Goal: Information Seeking & Learning: Learn about a topic

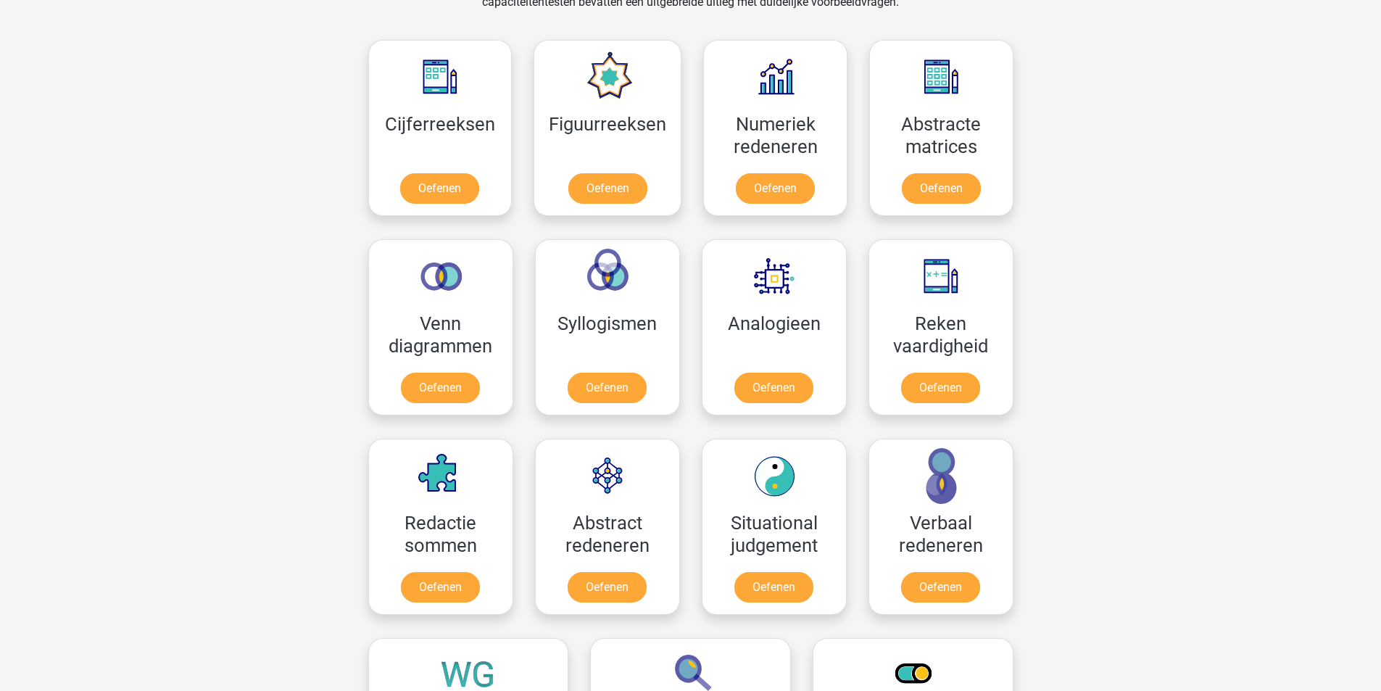
scroll to position [641, 0]
click at [574, 396] on link "Oefenen" at bounding box center [606, 390] width 83 height 32
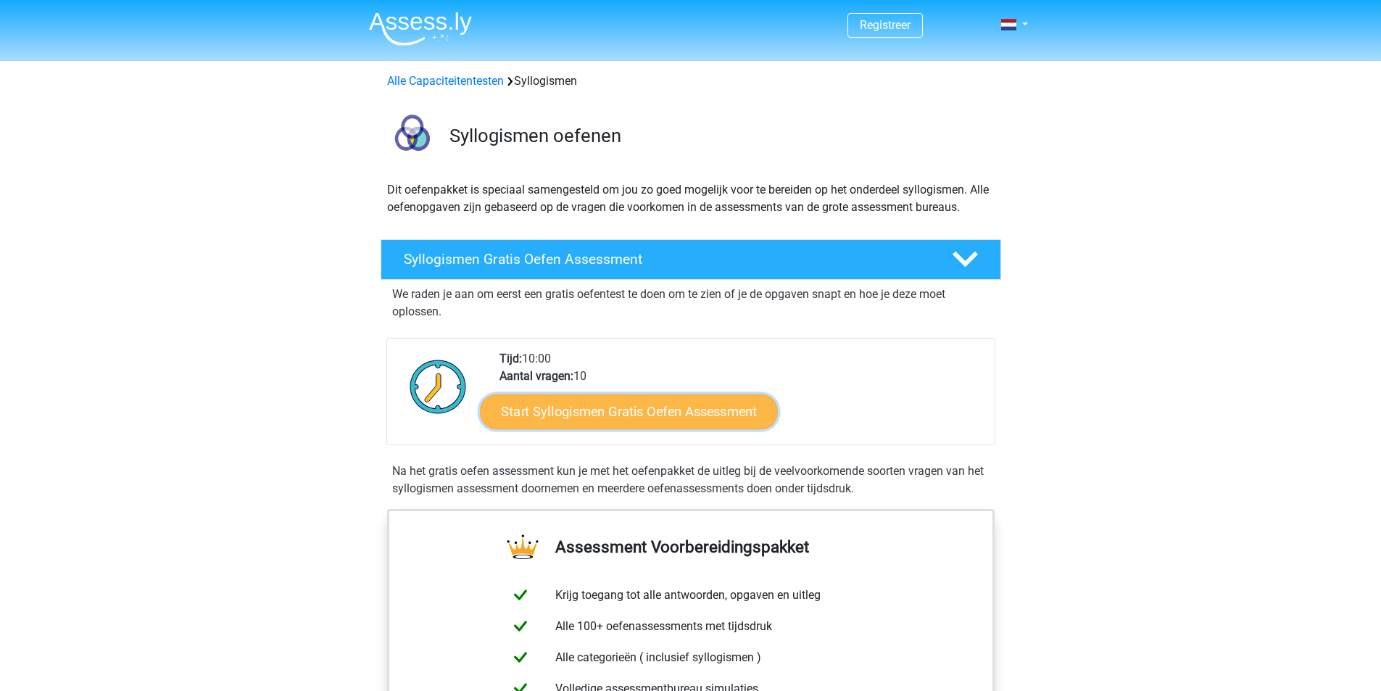
click at [552, 415] on link "Start Syllogismen Gratis Oefen Assessment" at bounding box center [629, 411] width 298 height 35
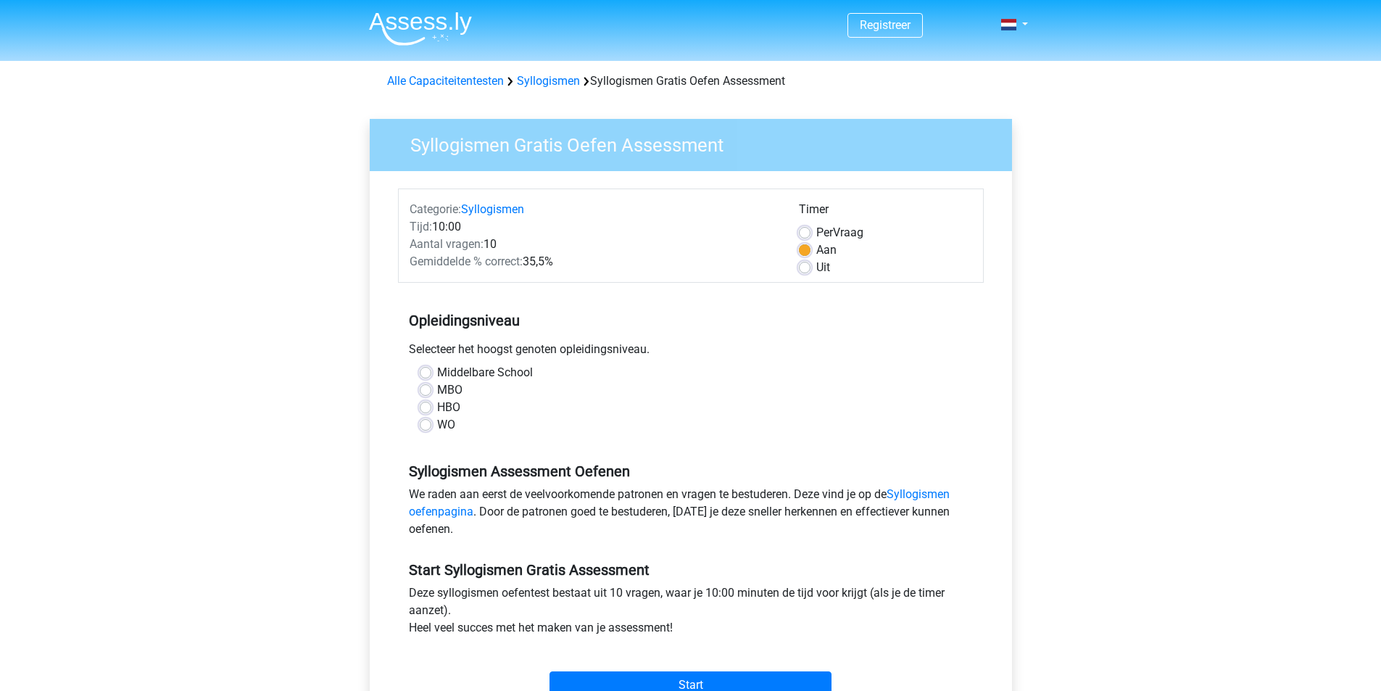
click at [437, 425] on label "WO" at bounding box center [446, 424] width 18 height 17
click at [431, 425] on input "WO" at bounding box center [426, 423] width 12 height 14
radio input "true"
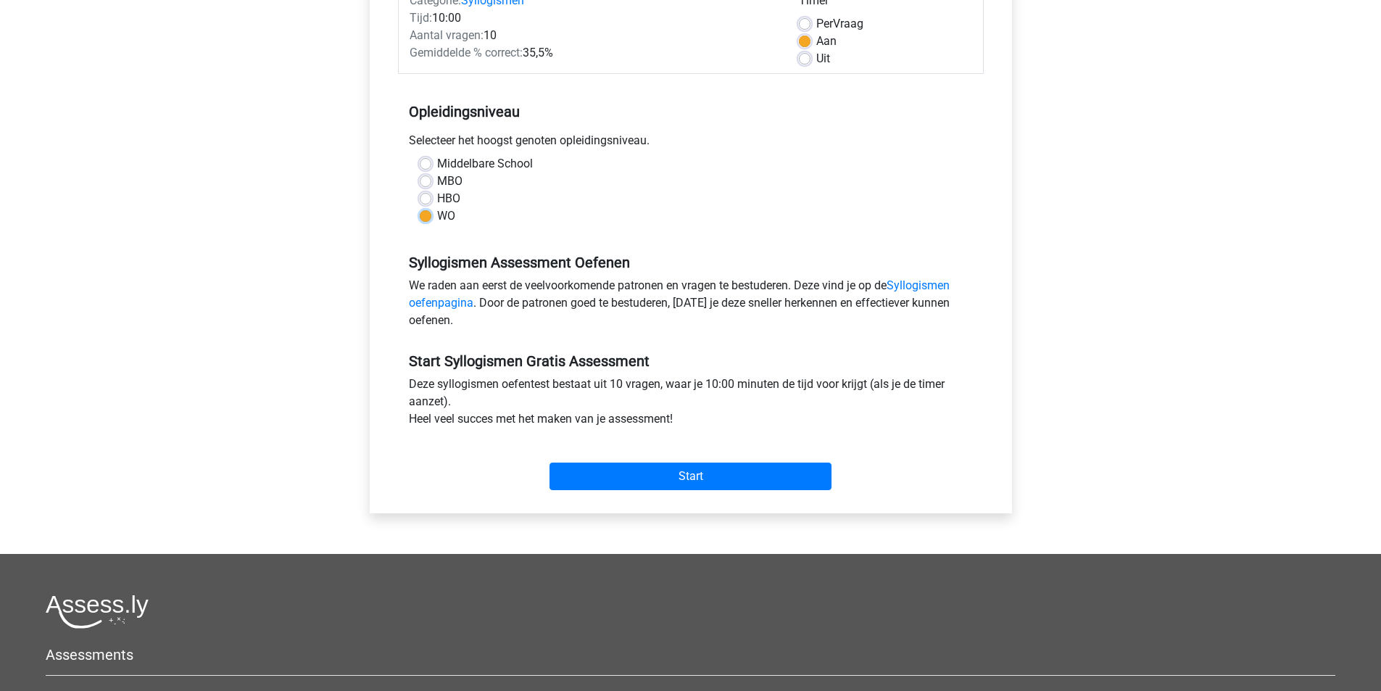
scroll to position [212, 0]
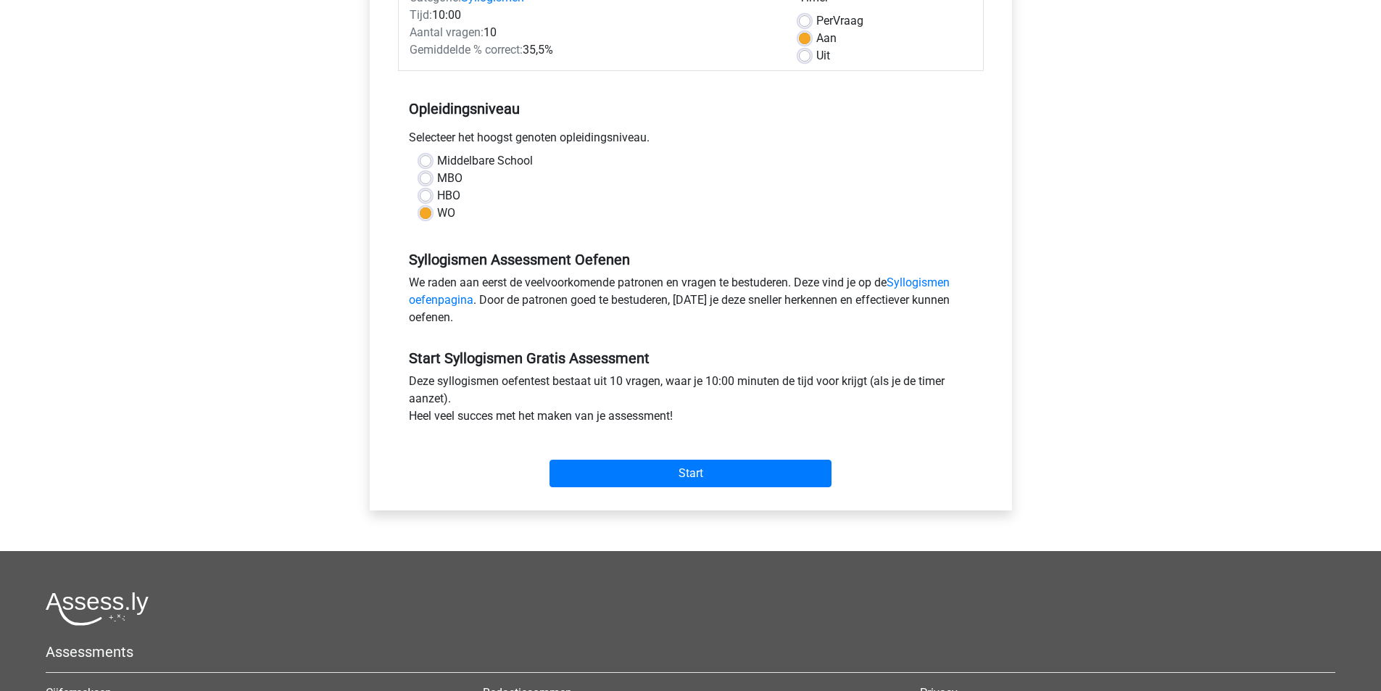
click at [640, 459] on div "Start" at bounding box center [691, 461] width 586 height 51
click at [664, 465] on input "Start" at bounding box center [690, 474] width 282 height 28
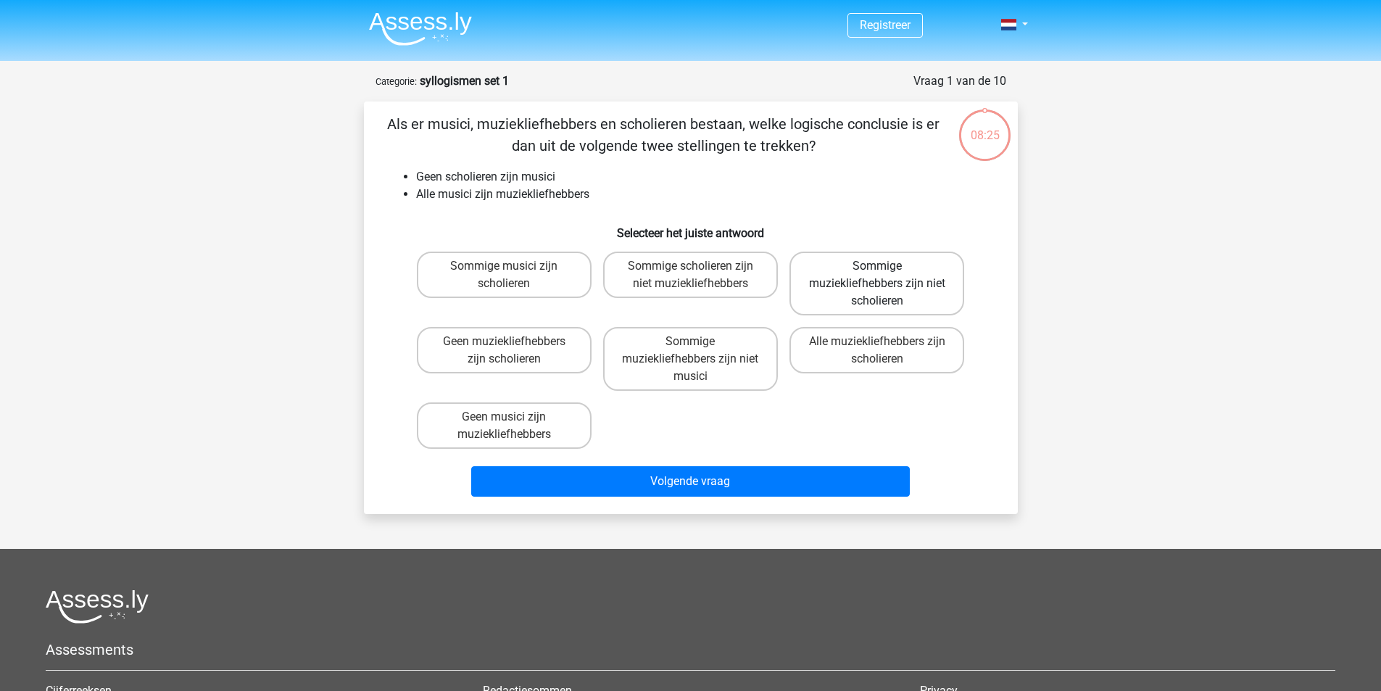
click at [863, 279] on label "Sommige muziekliefhebbers zijn niet scholieren" at bounding box center [876, 284] width 175 height 64
click at [877, 275] on input "Sommige muziekliefhebbers zijn niet scholieren" at bounding box center [881, 270] width 9 height 9
radio input "true"
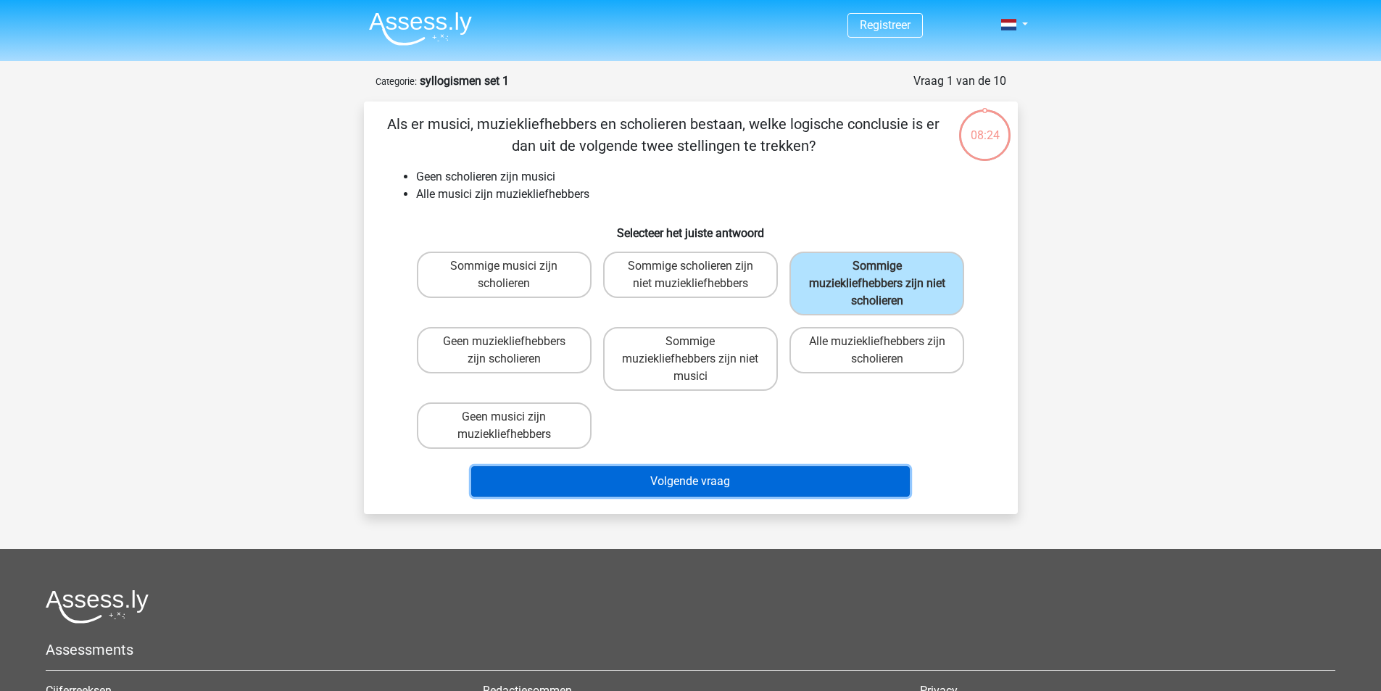
click at [776, 478] on button "Volgende vraag" at bounding box center [690, 481] width 439 height 30
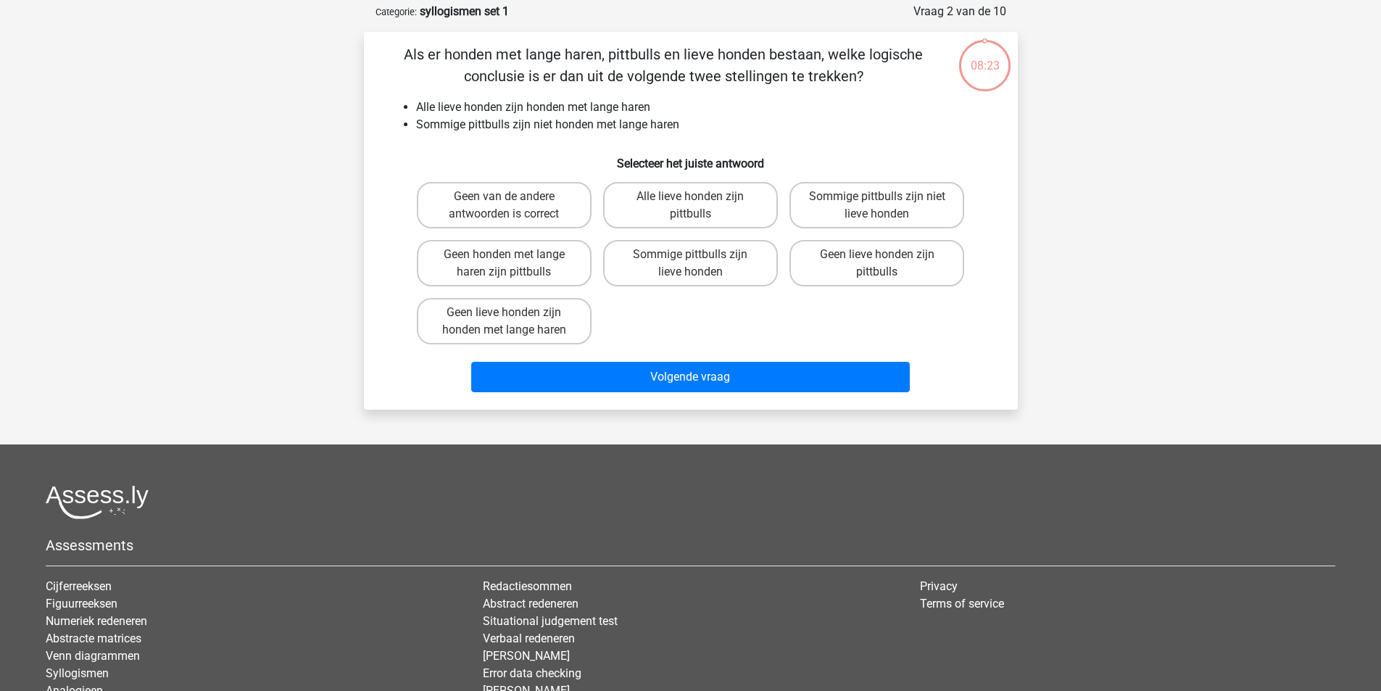
scroll to position [72, 0]
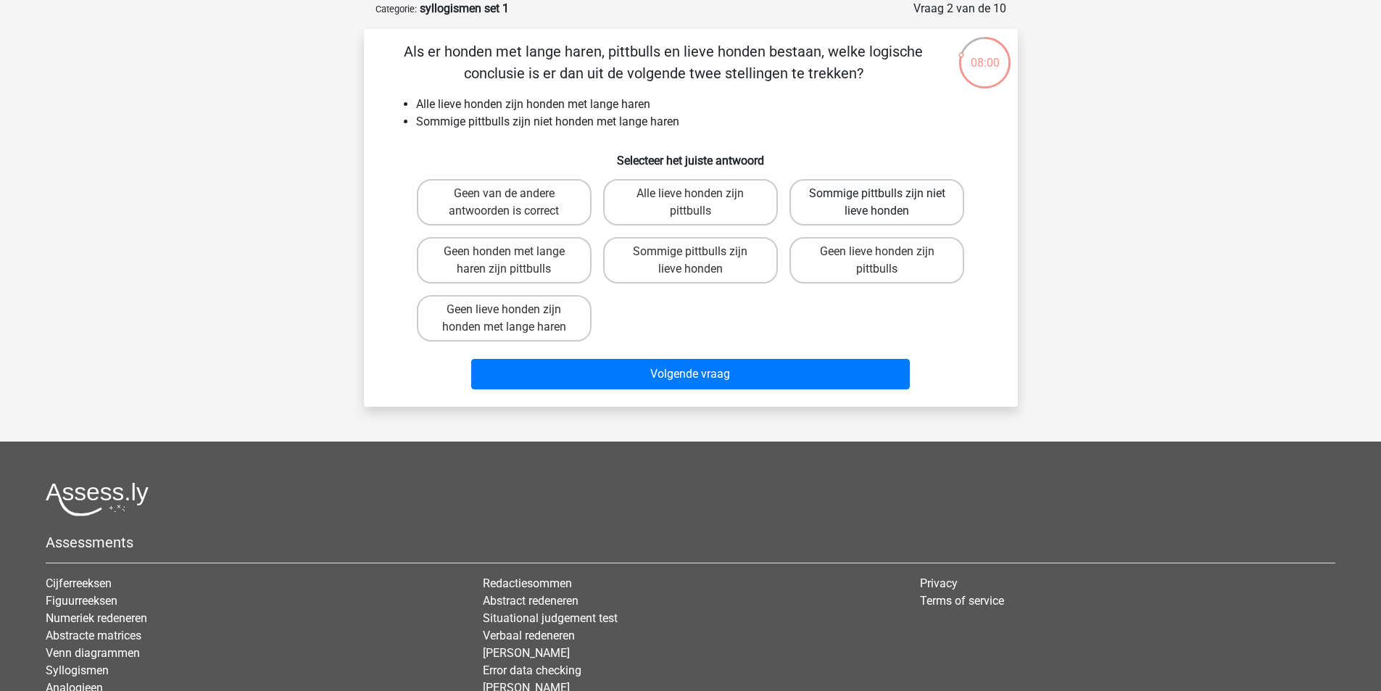
click at [870, 200] on label "Sommige pittbulls zijn niet lieve honden" at bounding box center [876, 202] width 175 height 46
click at [877, 200] on input "Sommige pittbulls zijn niet lieve honden" at bounding box center [881, 198] width 9 height 9
radio input "true"
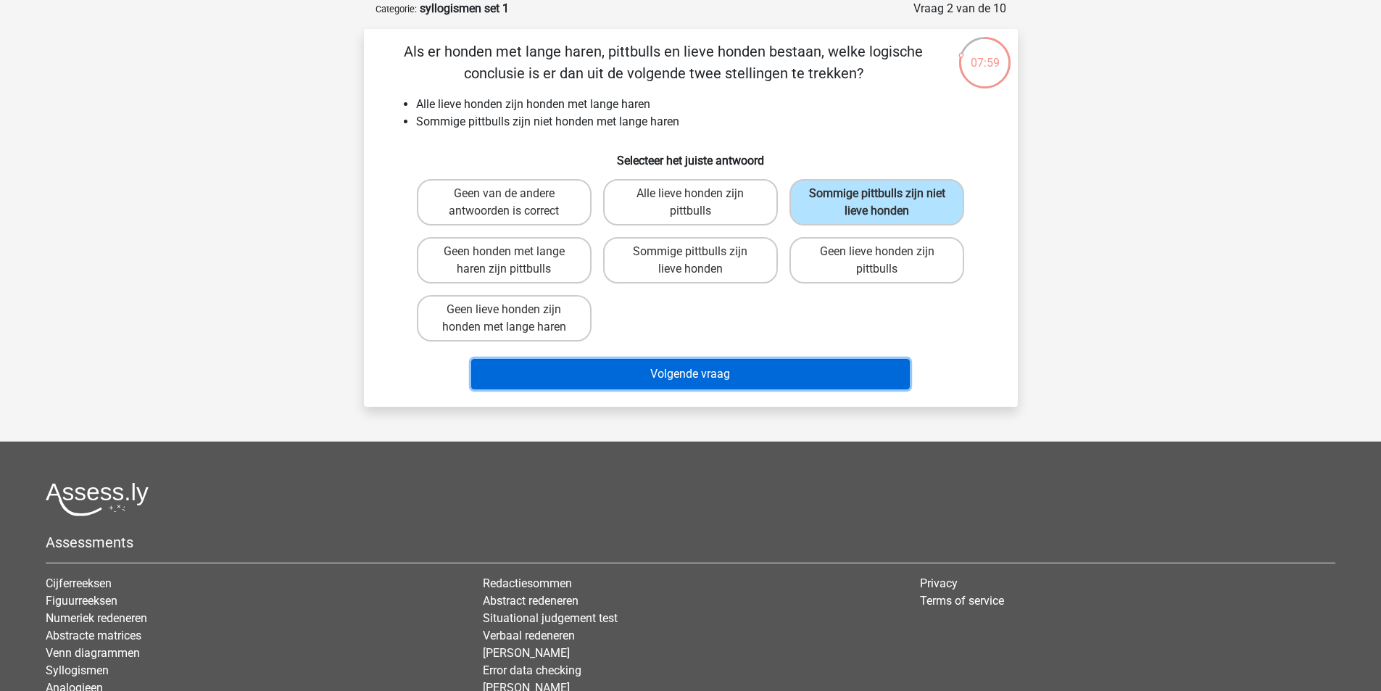
click at [764, 365] on button "Volgende vraag" at bounding box center [690, 374] width 439 height 30
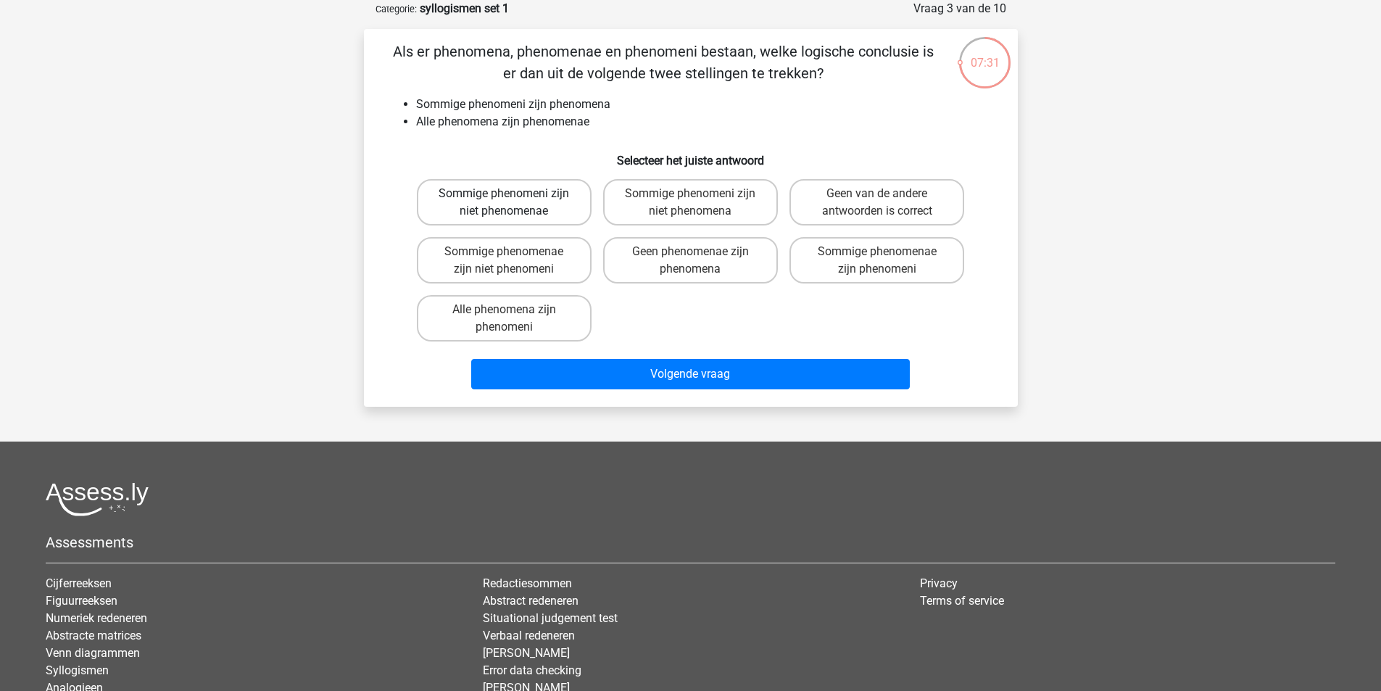
click at [555, 207] on label "Sommige phenomeni zijn niet phenomenae" at bounding box center [504, 202] width 175 height 46
click at [513, 203] on input "Sommige phenomeni zijn niet phenomenae" at bounding box center [508, 198] width 9 height 9
radio input "true"
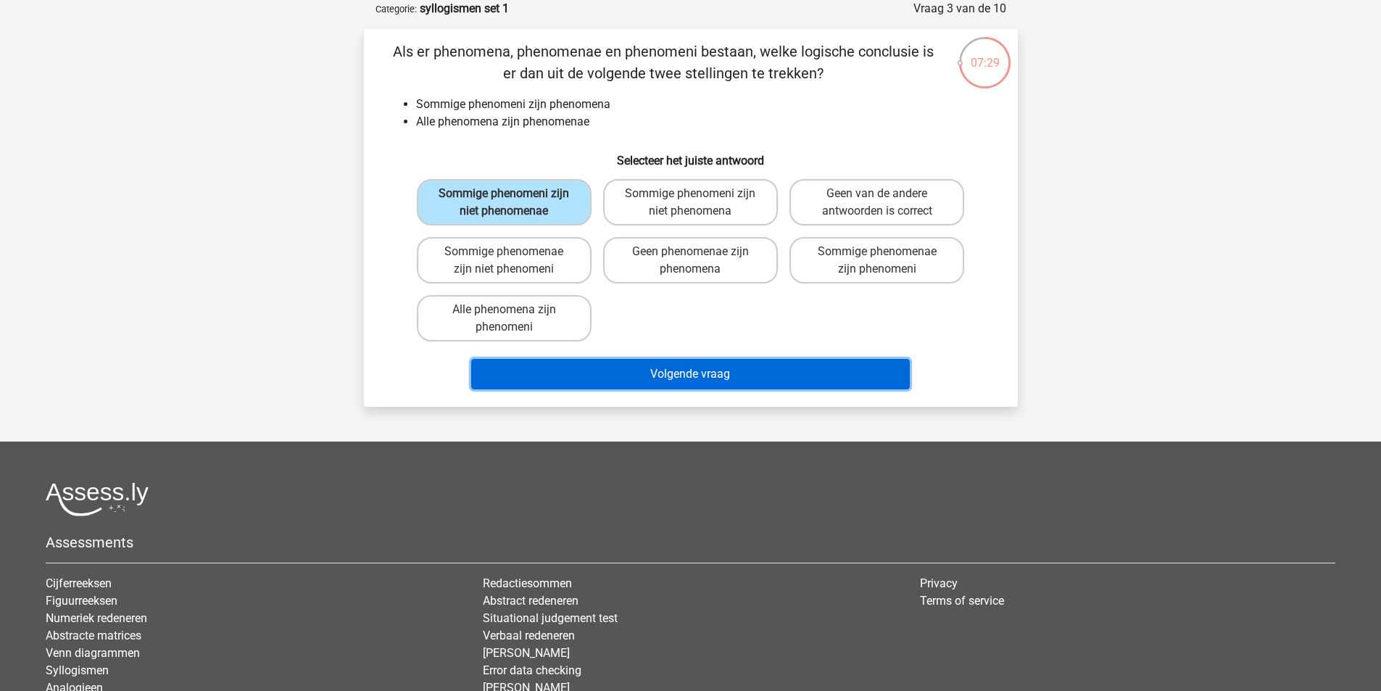
click at [674, 376] on button "Volgende vraag" at bounding box center [690, 374] width 439 height 30
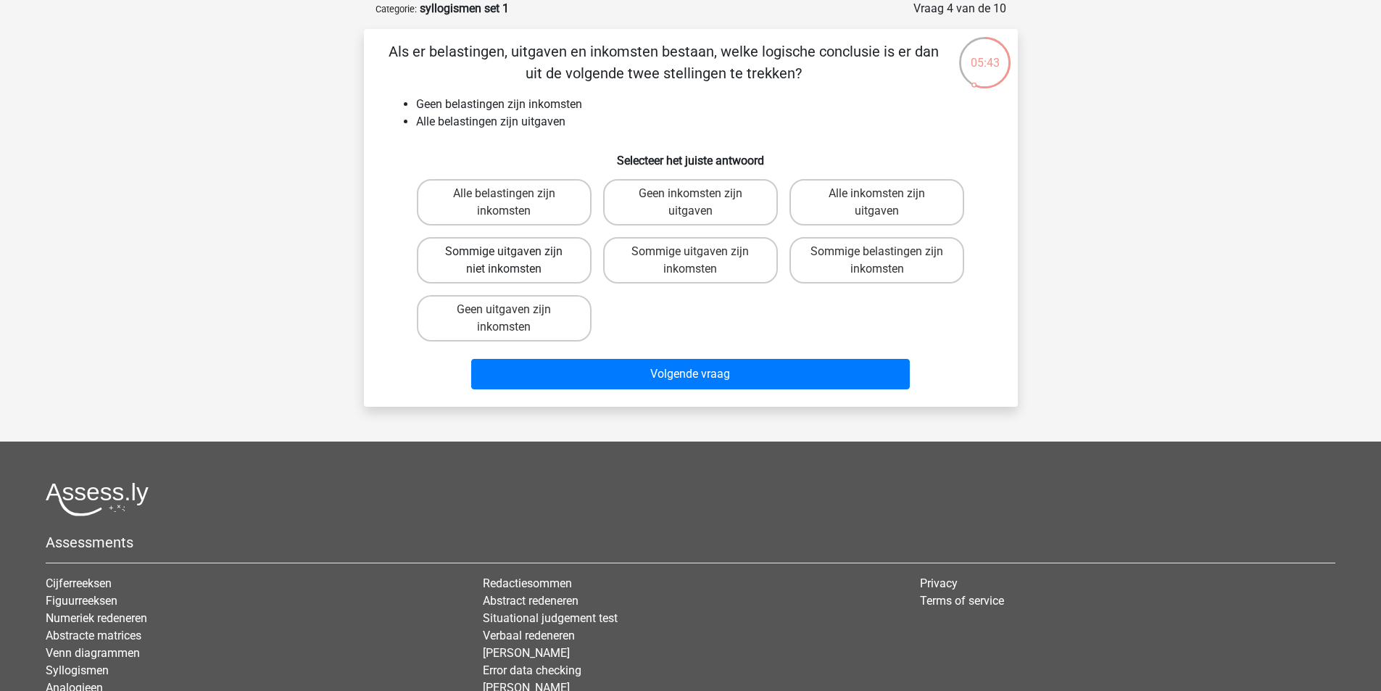
click at [541, 259] on label "Sommige uitgaven zijn niet inkomsten" at bounding box center [504, 260] width 175 height 46
click at [513, 259] on input "Sommige uitgaven zijn niet inkomsten" at bounding box center [508, 256] width 9 height 9
radio input "true"
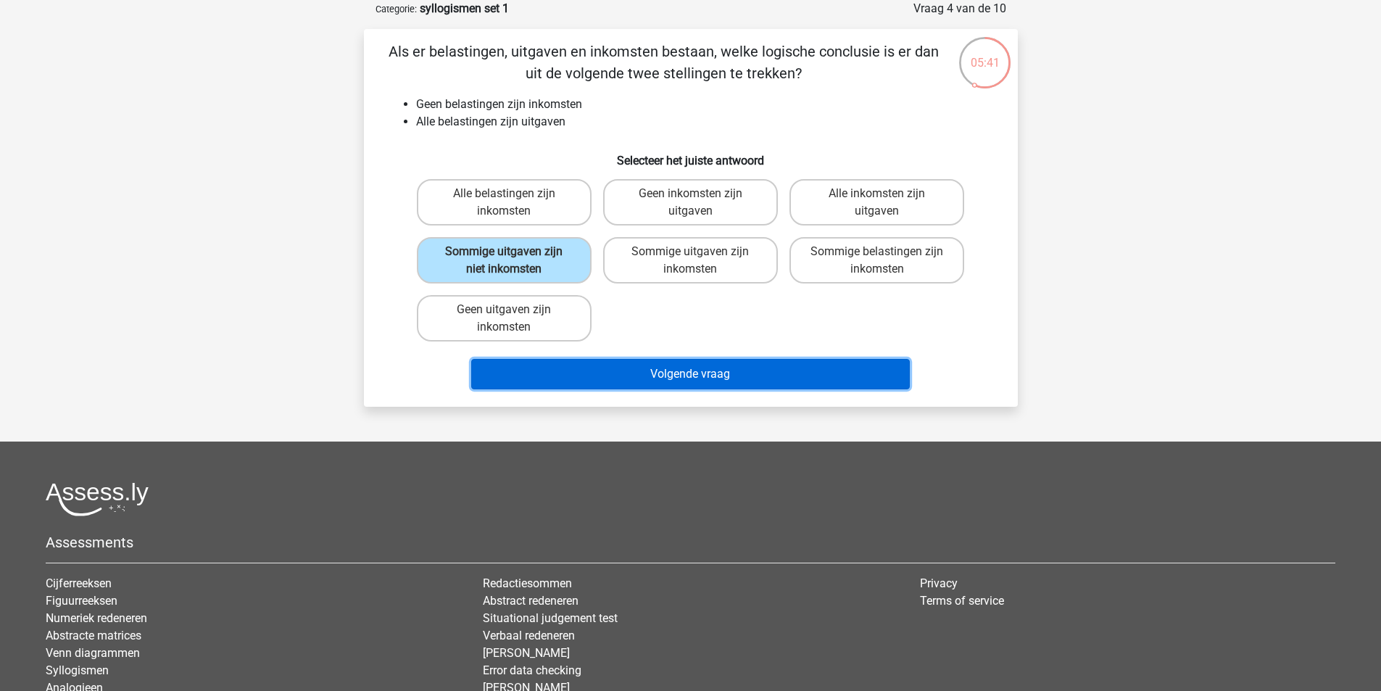
click at [678, 367] on button "Volgende vraag" at bounding box center [690, 374] width 439 height 30
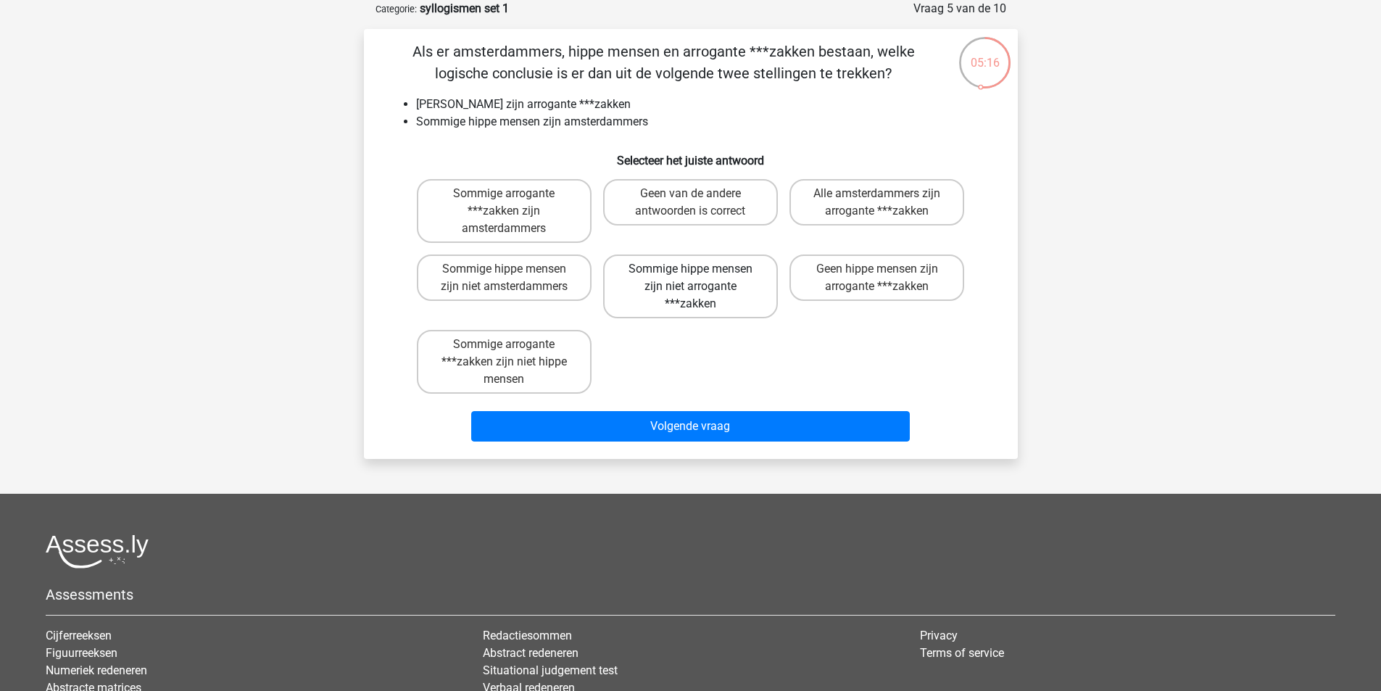
click at [729, 306] on label "Sommige hippe mensen zijn niet arrogante ***zakken" at bounding box center [690, 286] width 175 height 64
click at [699, 278] on input "Sommige hippe mensen zijn niet arrogante ***zakken" at bounding box center [694, 273] width 9 height 9
radio input "true"
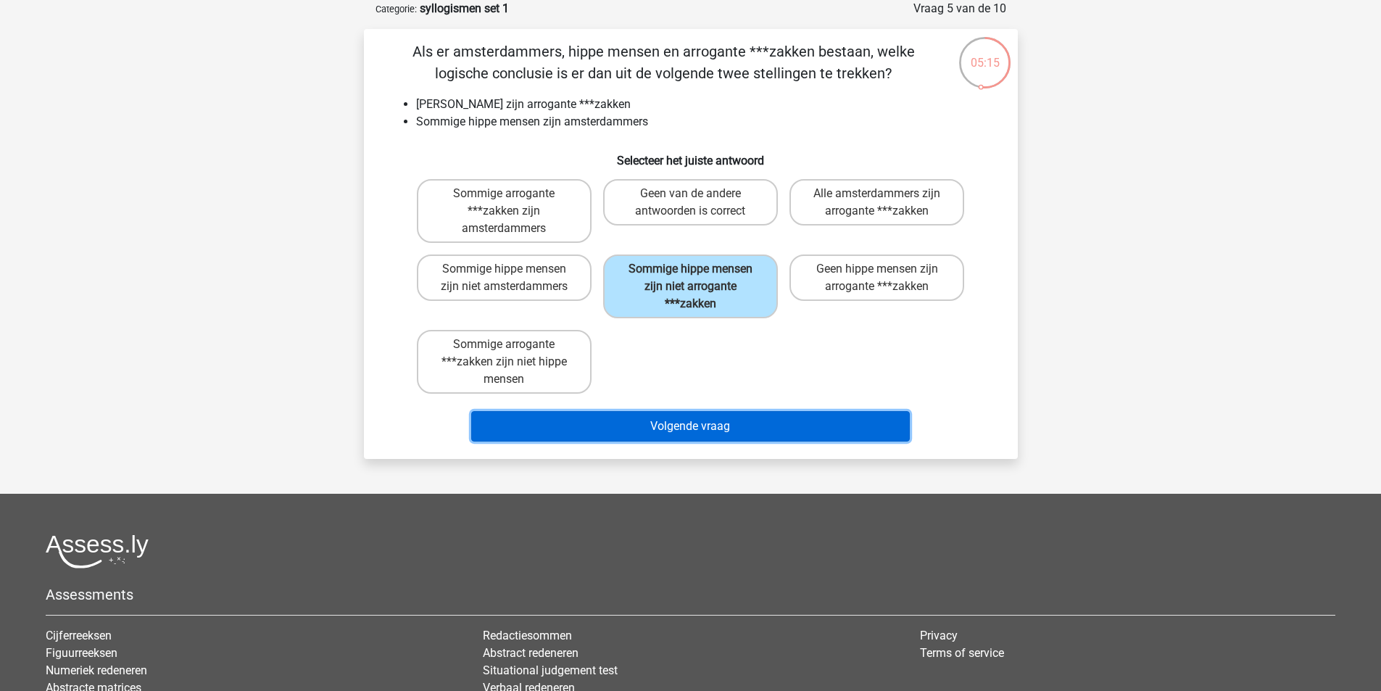
click at [717, 424] on button "Volgende vraag" at bounding box center [690, 426] width 439 height 30
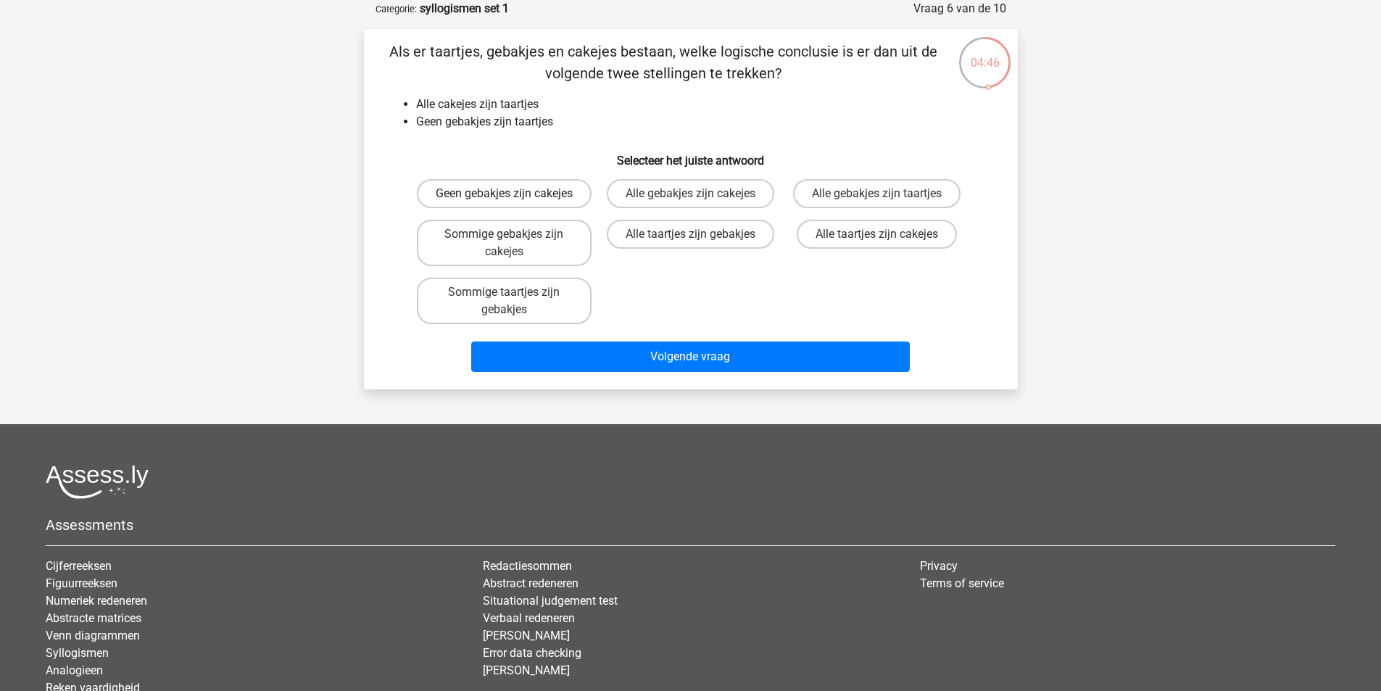
click at [460, 202] on label "Geen gebakjes zijn cakejes" at bounding box center [504, 193] width 175 height 29
click at [504, 202] on input "Geen gebakjes zijn cakejes" at bounding box center [508, 198] width 9 height 9
radio input "true"
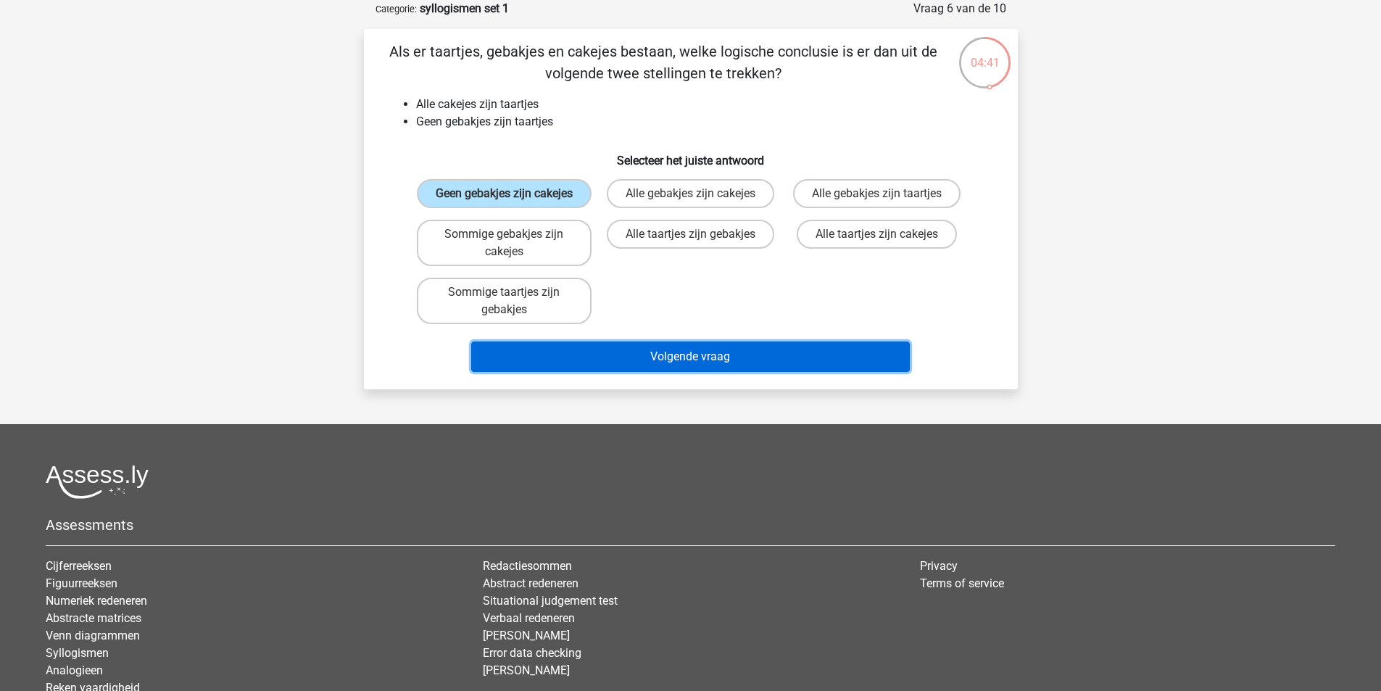
click at [673, 372] on button "Volgende vraag" at bounding box center [690, 356] width 439 height 30
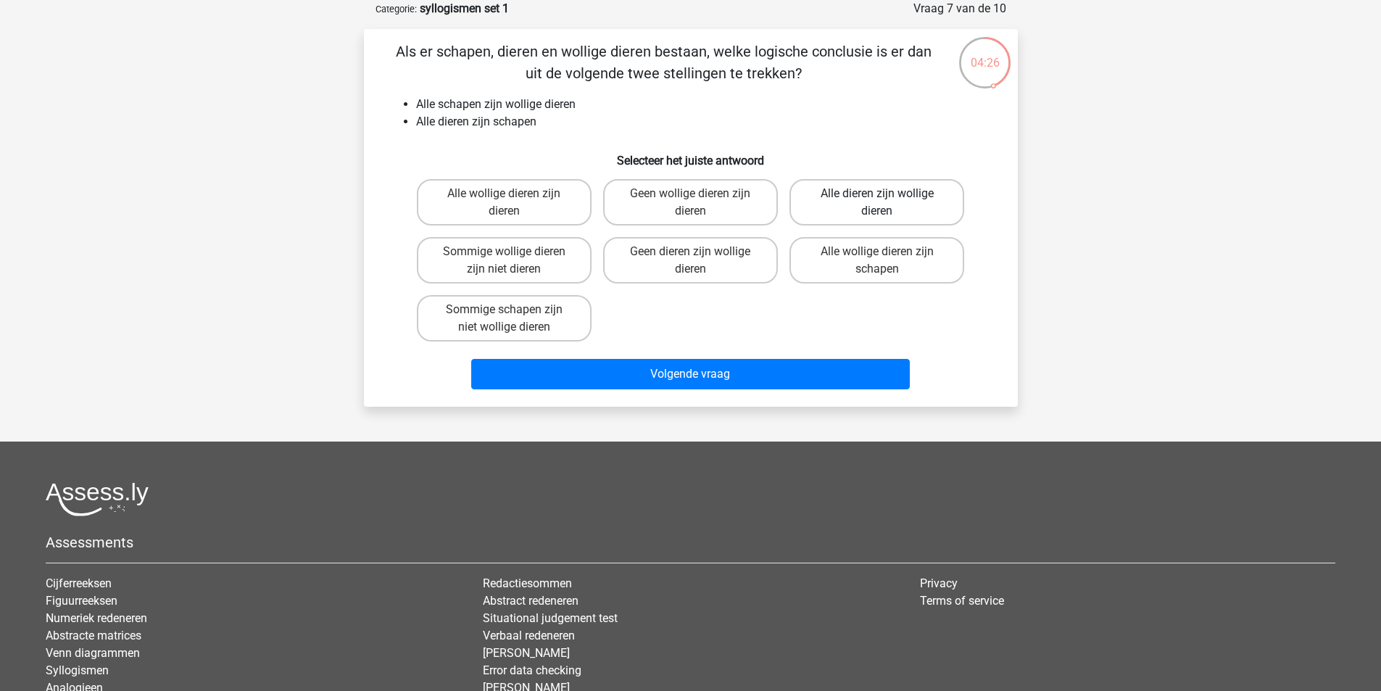
click at [849, 204] on label "Alle dieren zijn wollige dieren" at bounding box center [876, 202] width 175 height 46
click at [877, 203] on input "Alle dieren zijn wollige dieren" at bounding box center [881, 198] width 9 height 9
radio input "true"
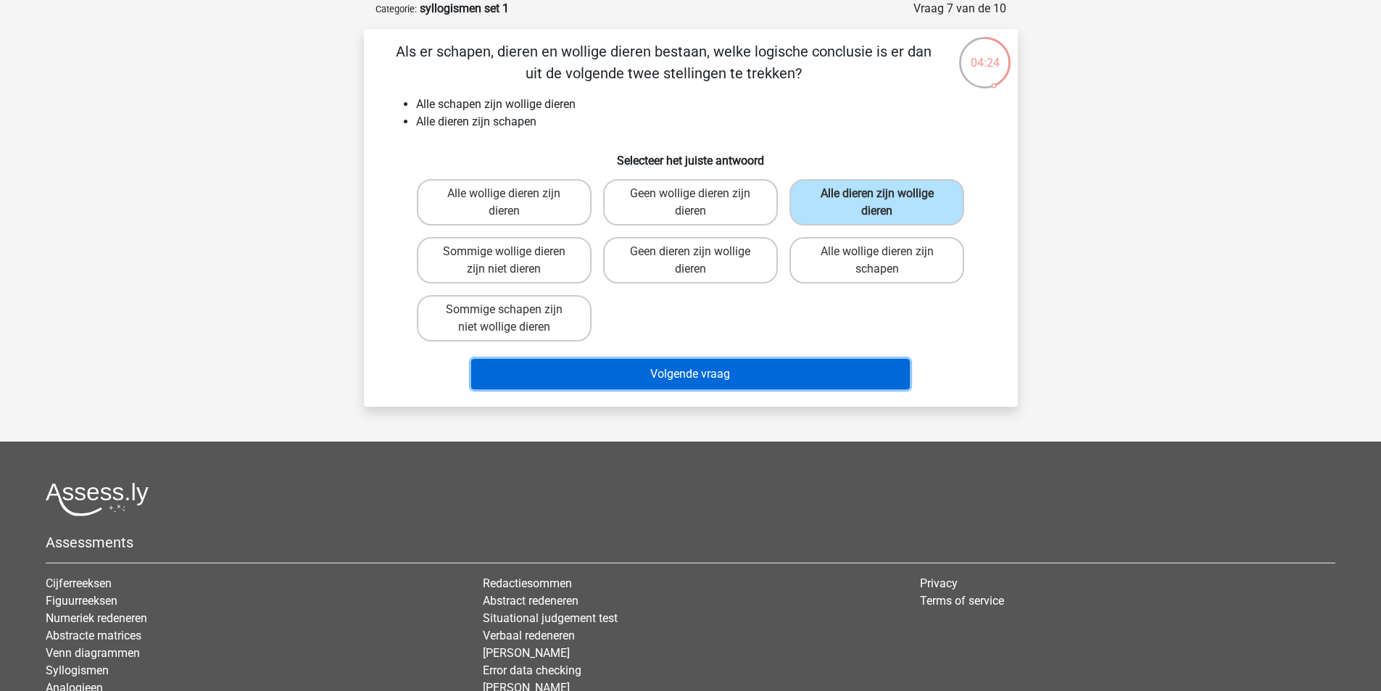
click at [799, 365] on button "Volgende vraag" at bounding box center [690, 374] width 439 height 30
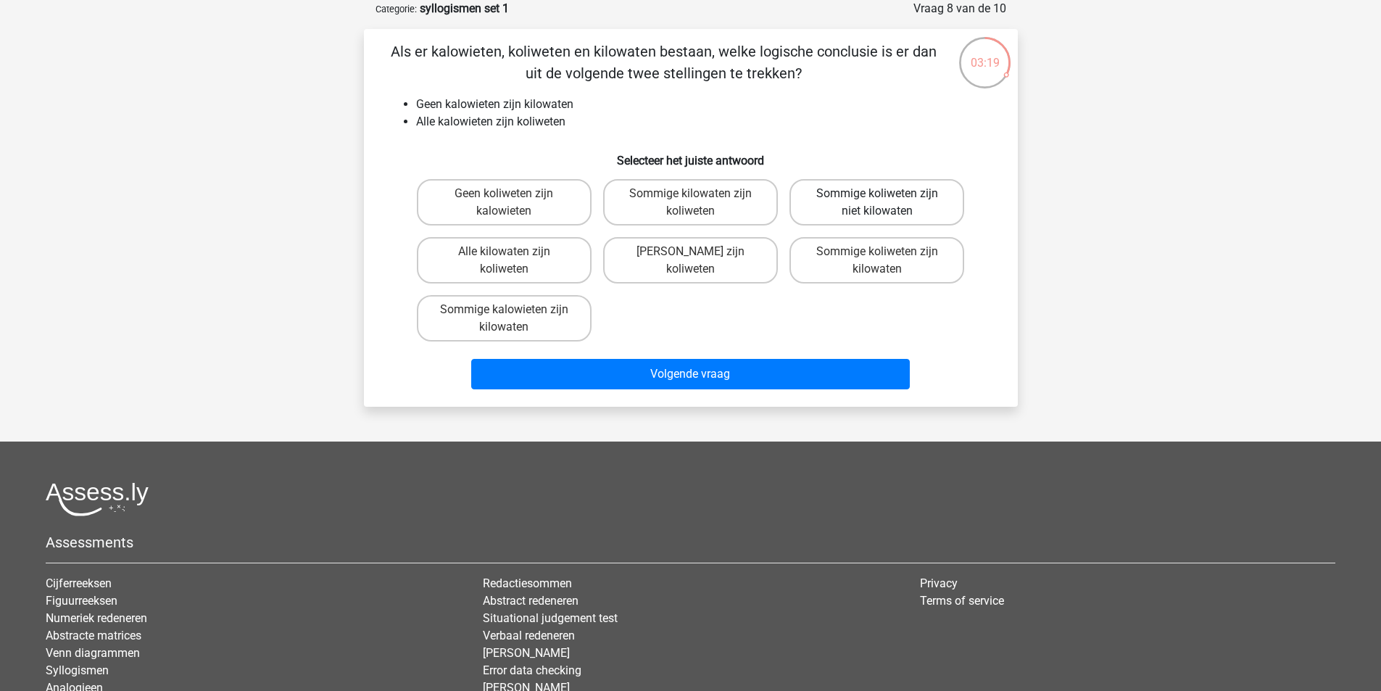
click at [865, 215] on label "Sommige koliweten zijn niet kilowaten" at bounding box center [876, 202] width 175 height 46
click at [877, 203] on input "Sommige koliweten zijn niet kilowaten" at bounding box center [881, 198] width 9 height 9
radio input "true"
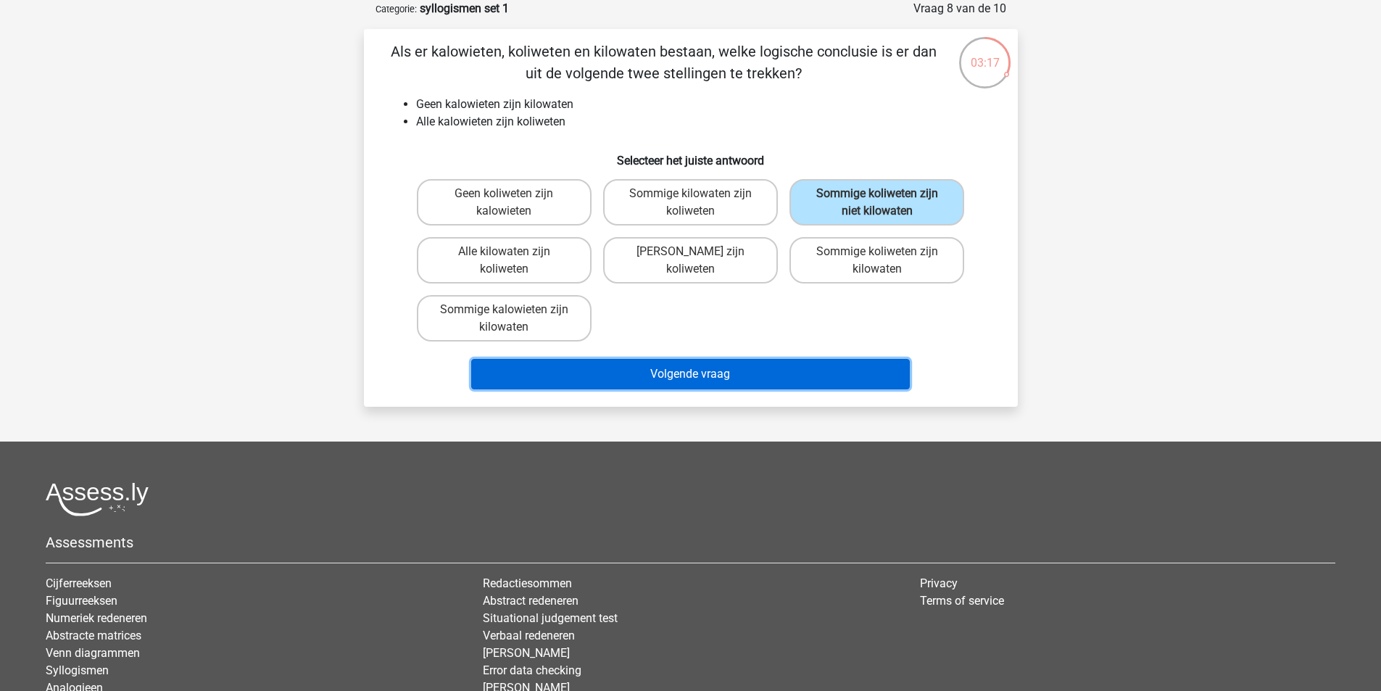
click at [788, 367] on button "Volgende vraag" at bounding box center [690, 374] width 439 height 30
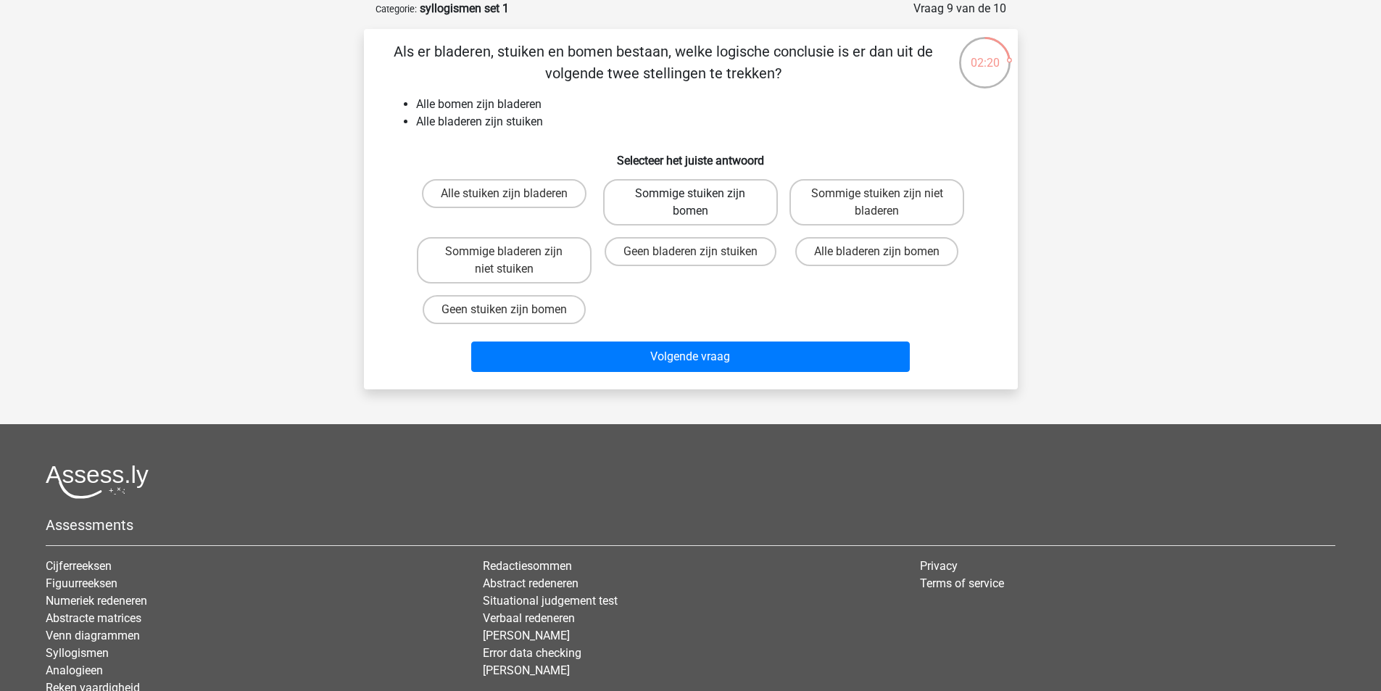
click at [658, 197] on label "Sommige stuiken zijn bomen" at bounding box center [690, 202] width 175 height 46
click at [690, 197] on input "Sommige stuiken zijn bomen" at bounding box center [694, 198] width 9 height 9
radio input "true"
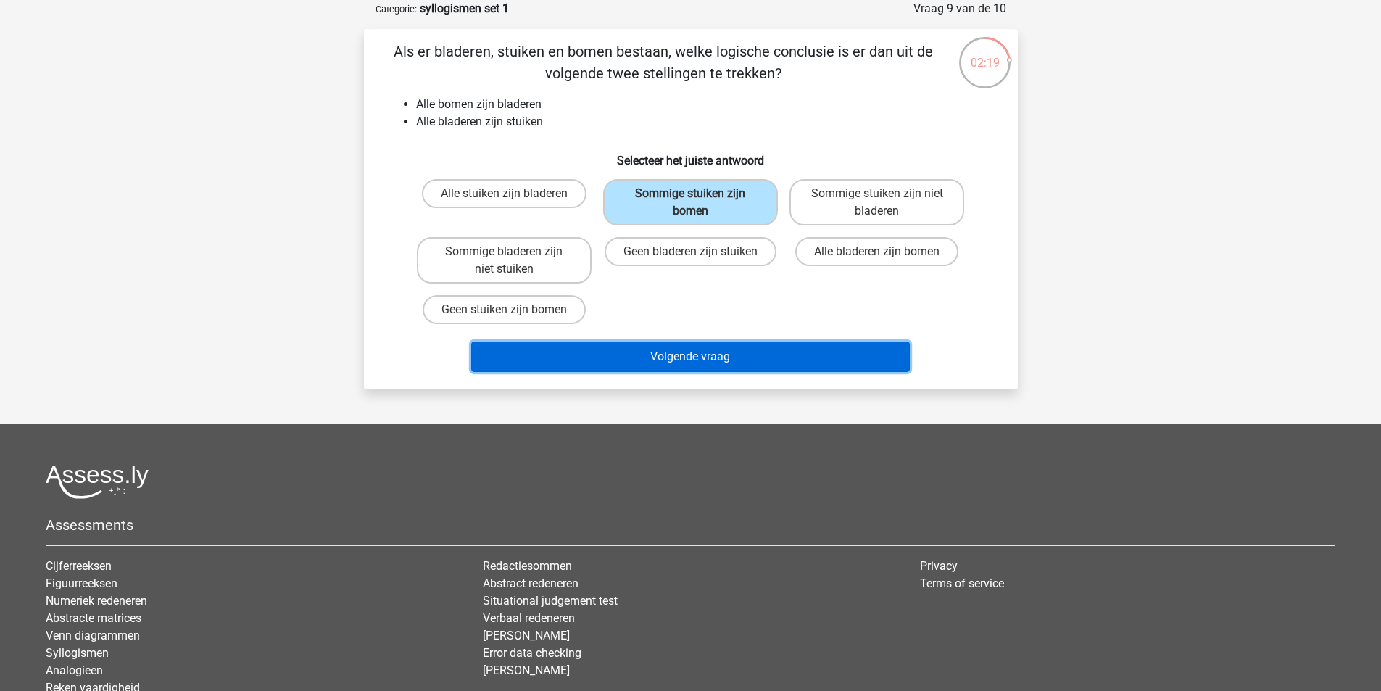
click at [689, 356] on button "Volgende vraag" at bounding box center [690, 356] width 439 height 30
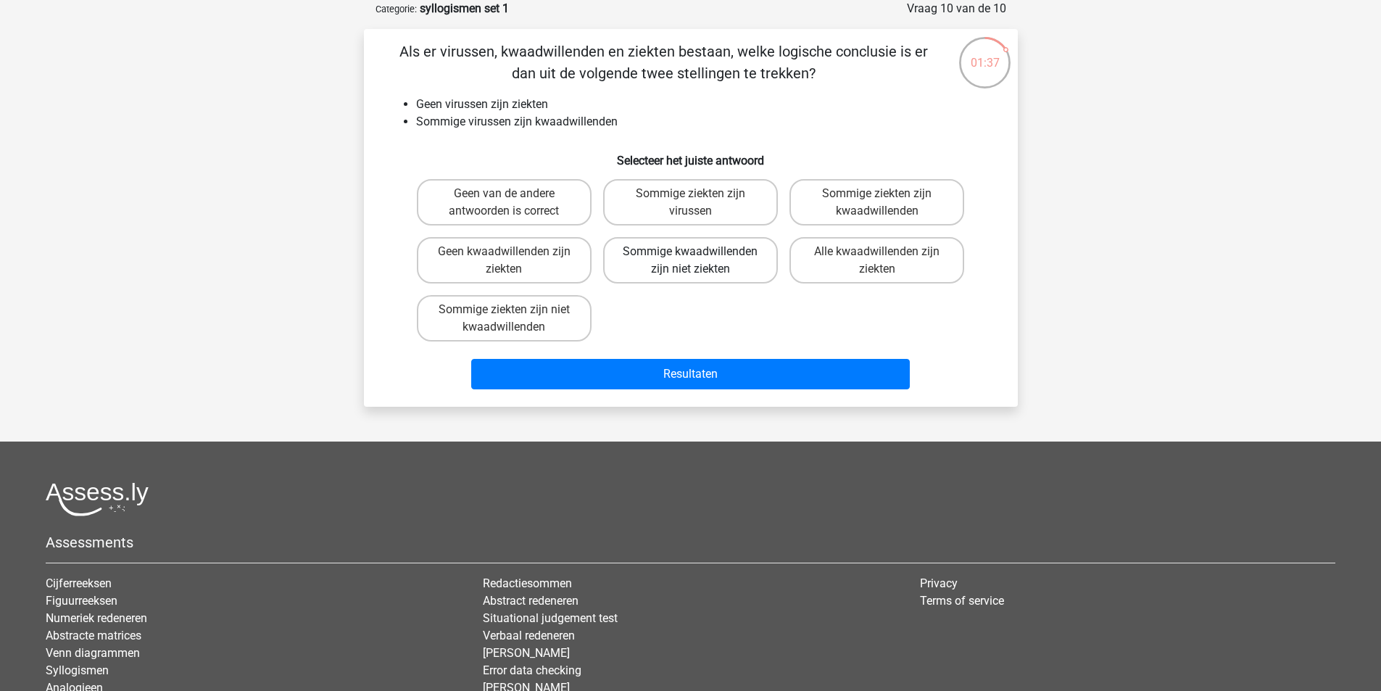
click at [719, 270] on label "Sommige kwaadwillenden zijn niet ziekten" at bounding box center [690, 260] width 175 height 46
click at [699, 261] on input "Sommige kwaadwillenden zijn niet ziekten" at bounding box center [694, 256] width 9 height 9
radio input "true"
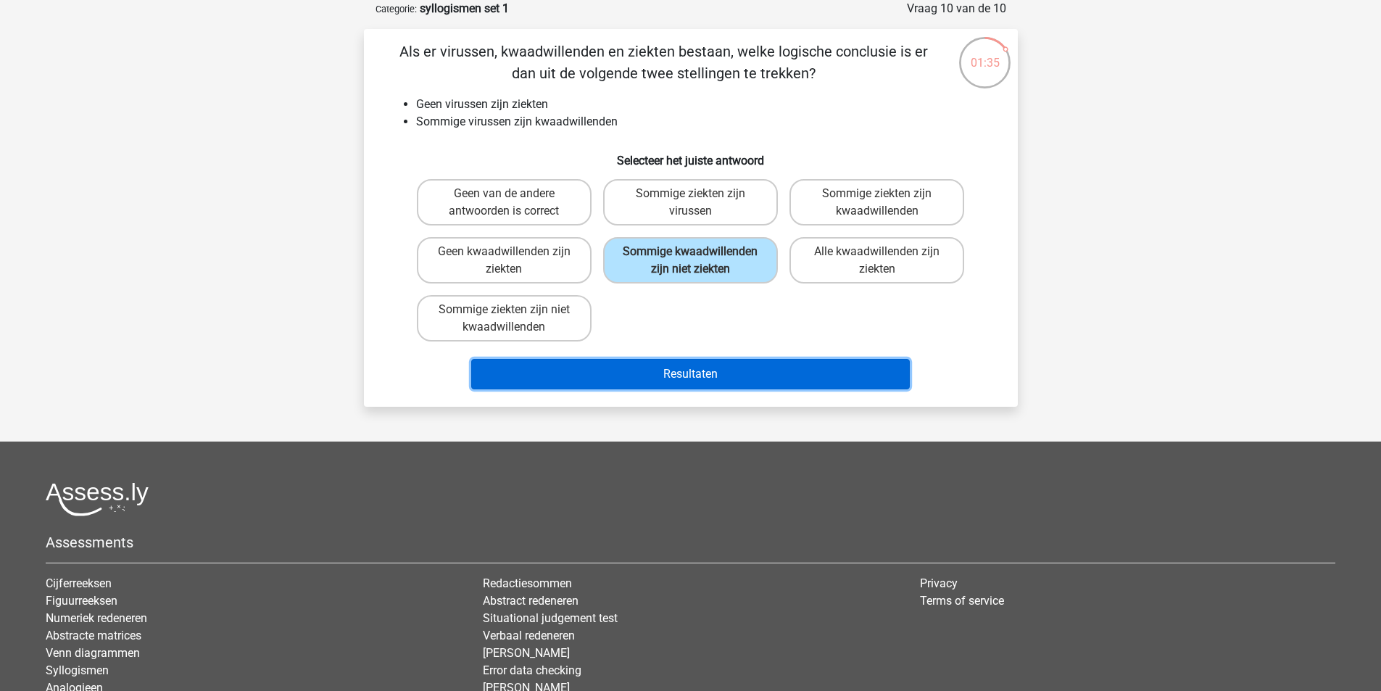
click at [707, 374] on button "Resultaten" at bounding box center [690, 374] width 439 height 30
